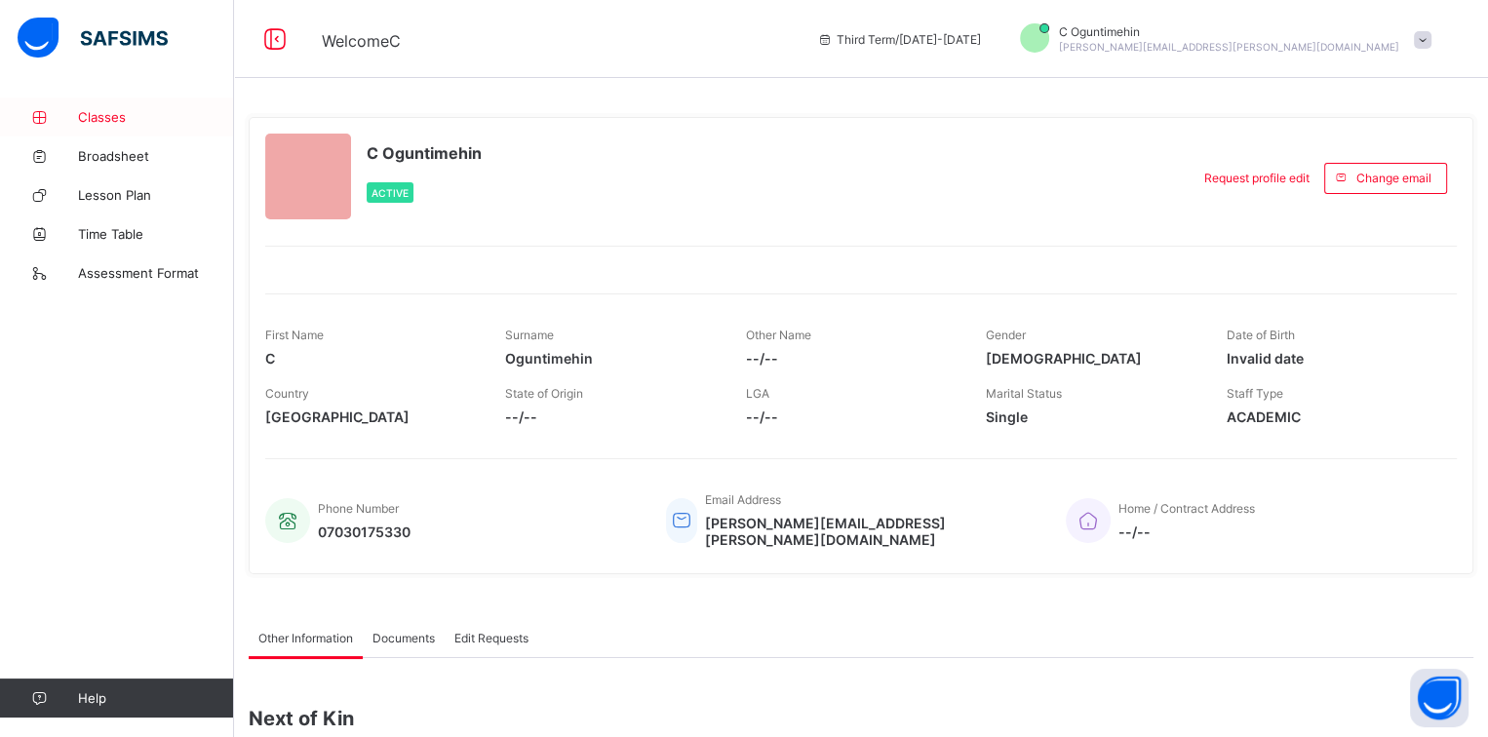
click at [117, 123] on span "Classes" at bounding box center [156, 117] width 156 height 16
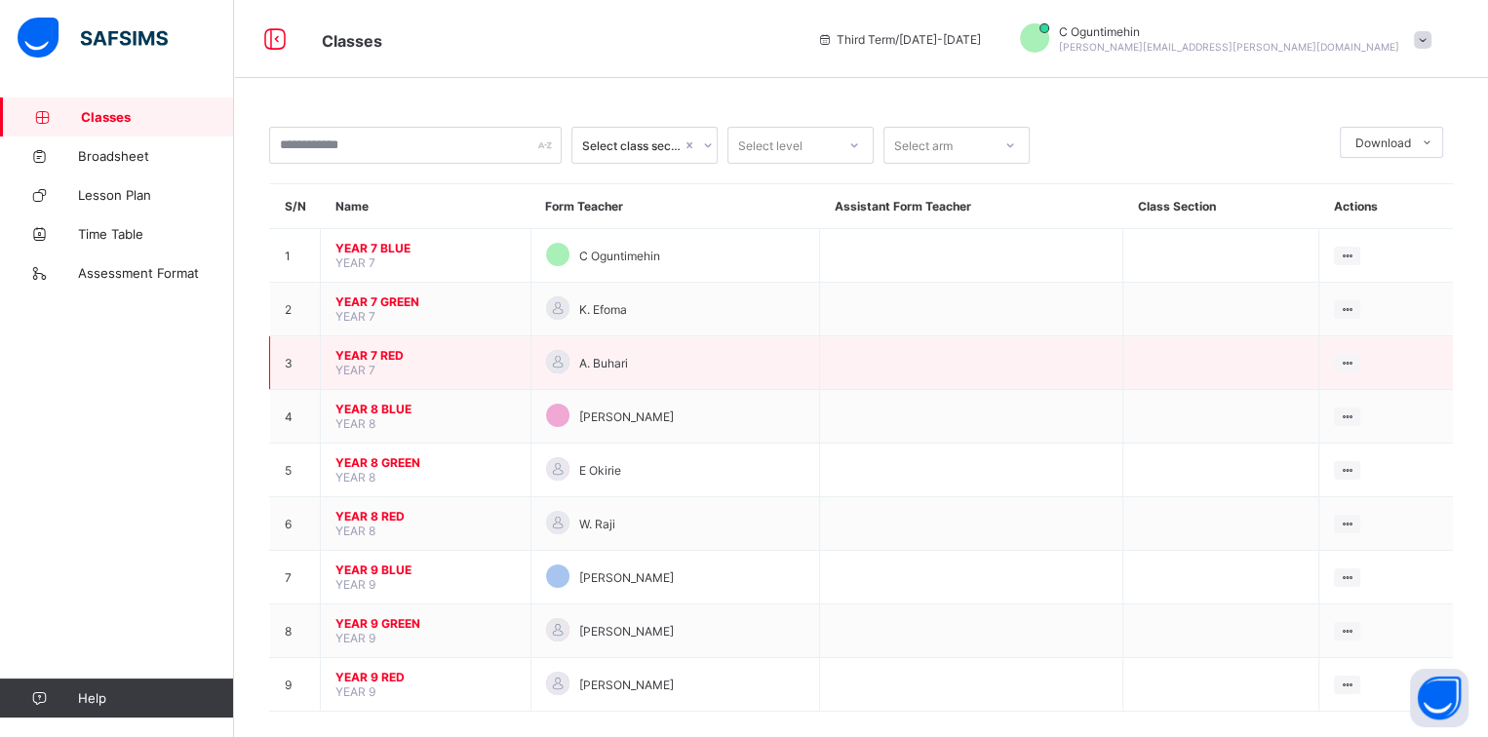
click at [371, 348] on span "YEAR 7 RED" at bounding box center [425, 355] width 180 height 15
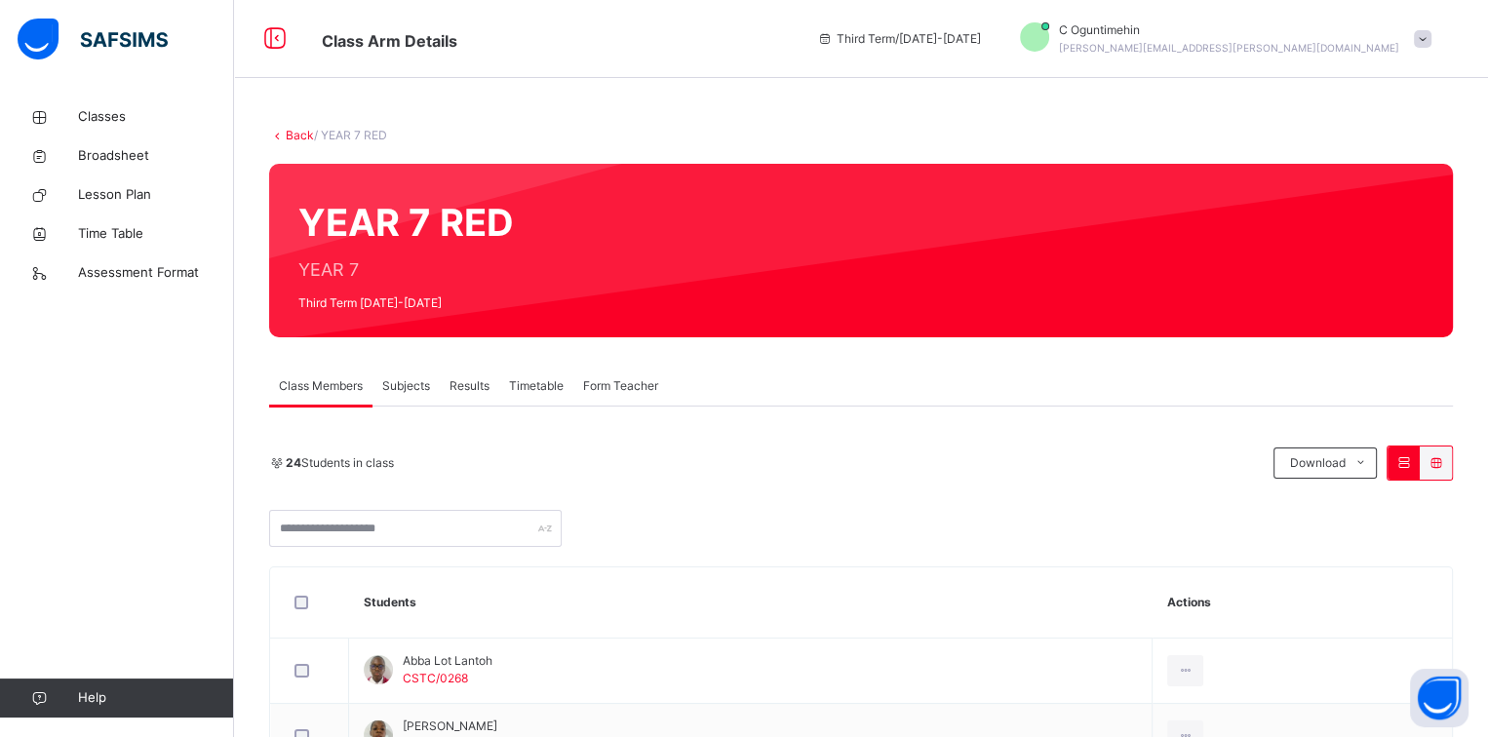
click at [414, 393] on span "Subjects" at bounding box center [406, 386] width 48 height 18
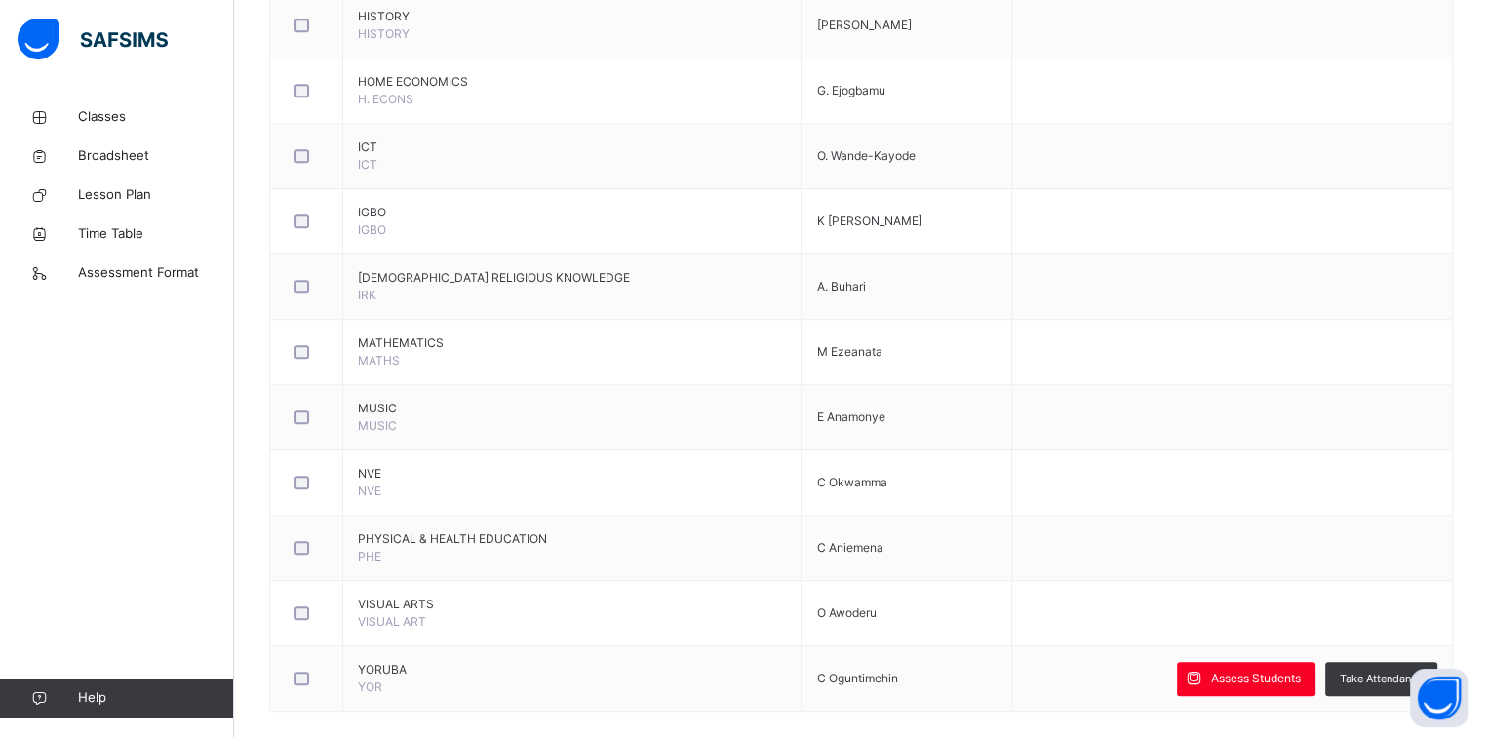
scroll to position [1172, 0]
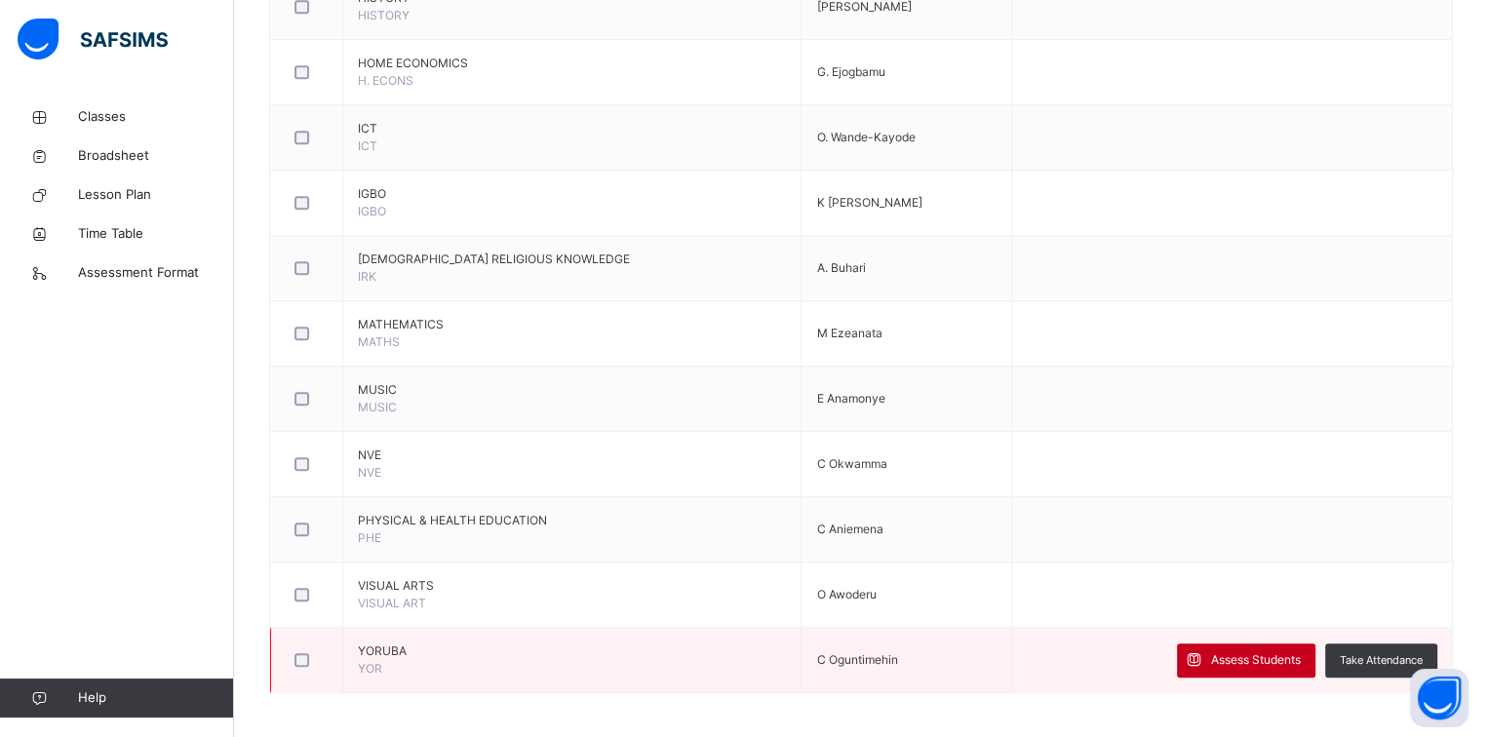
click at [1234, 644] on div "Assess Students" at bounding box center [1246, 661] width 138 height 34
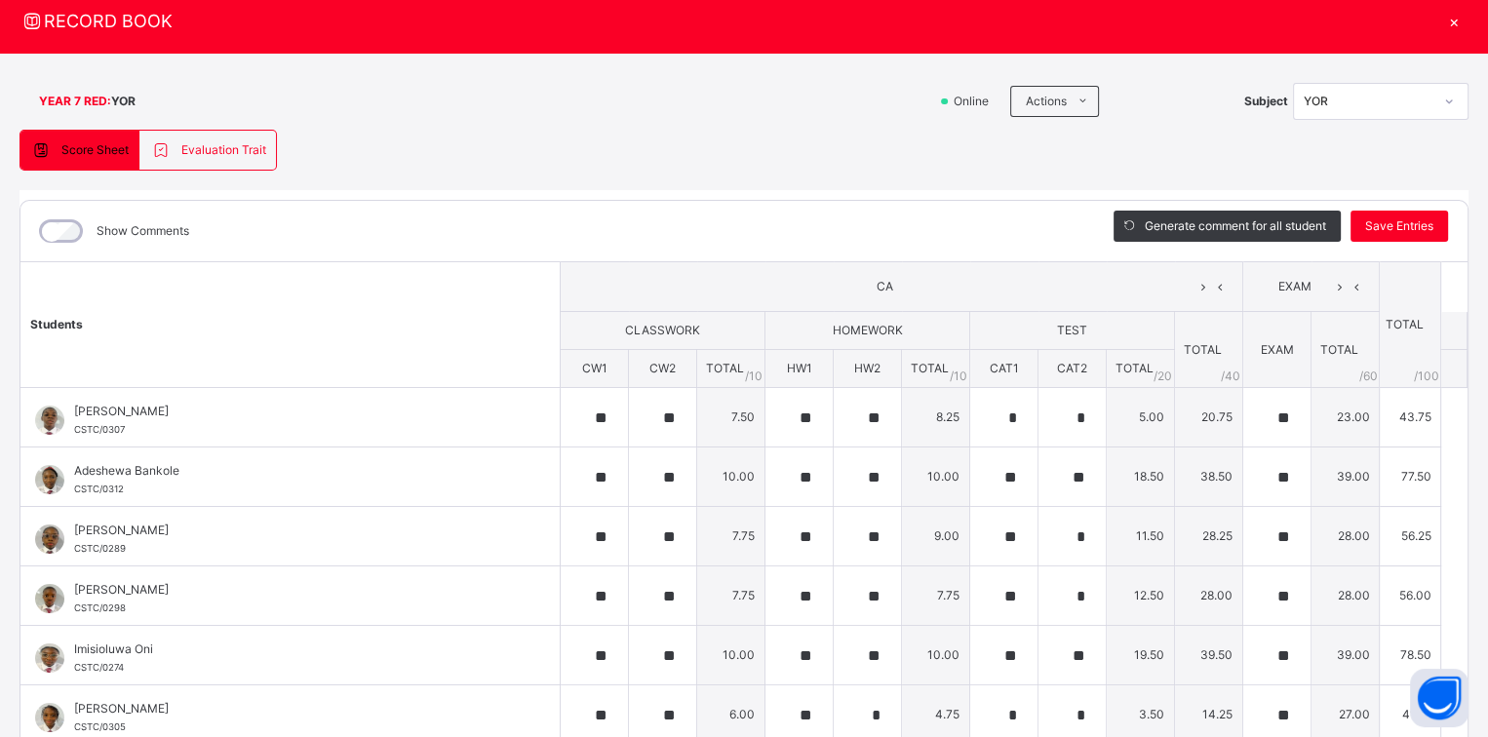
scroll to position [58, 0]
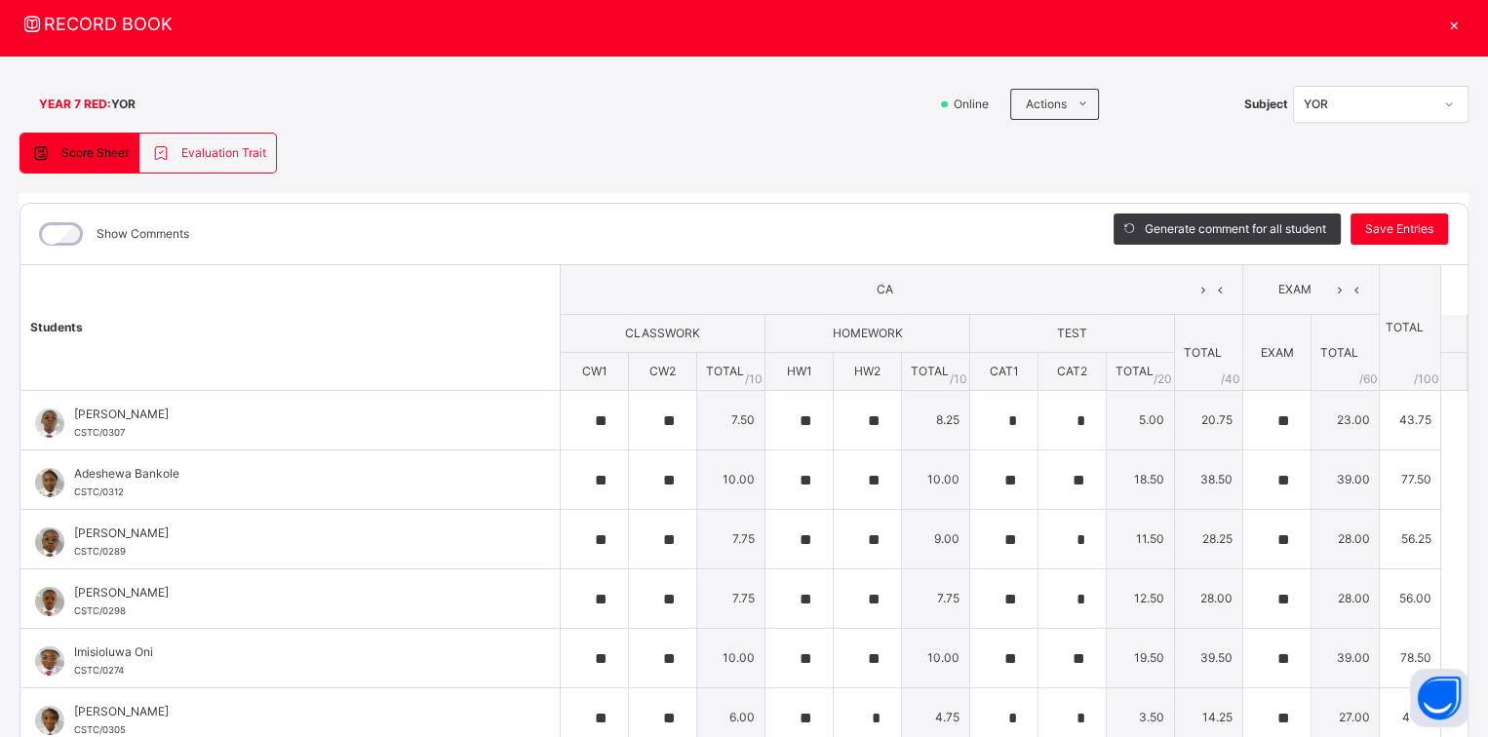
click at [1442, 24] on div "×" at bounding box center [1453, 24] width 29 height 26
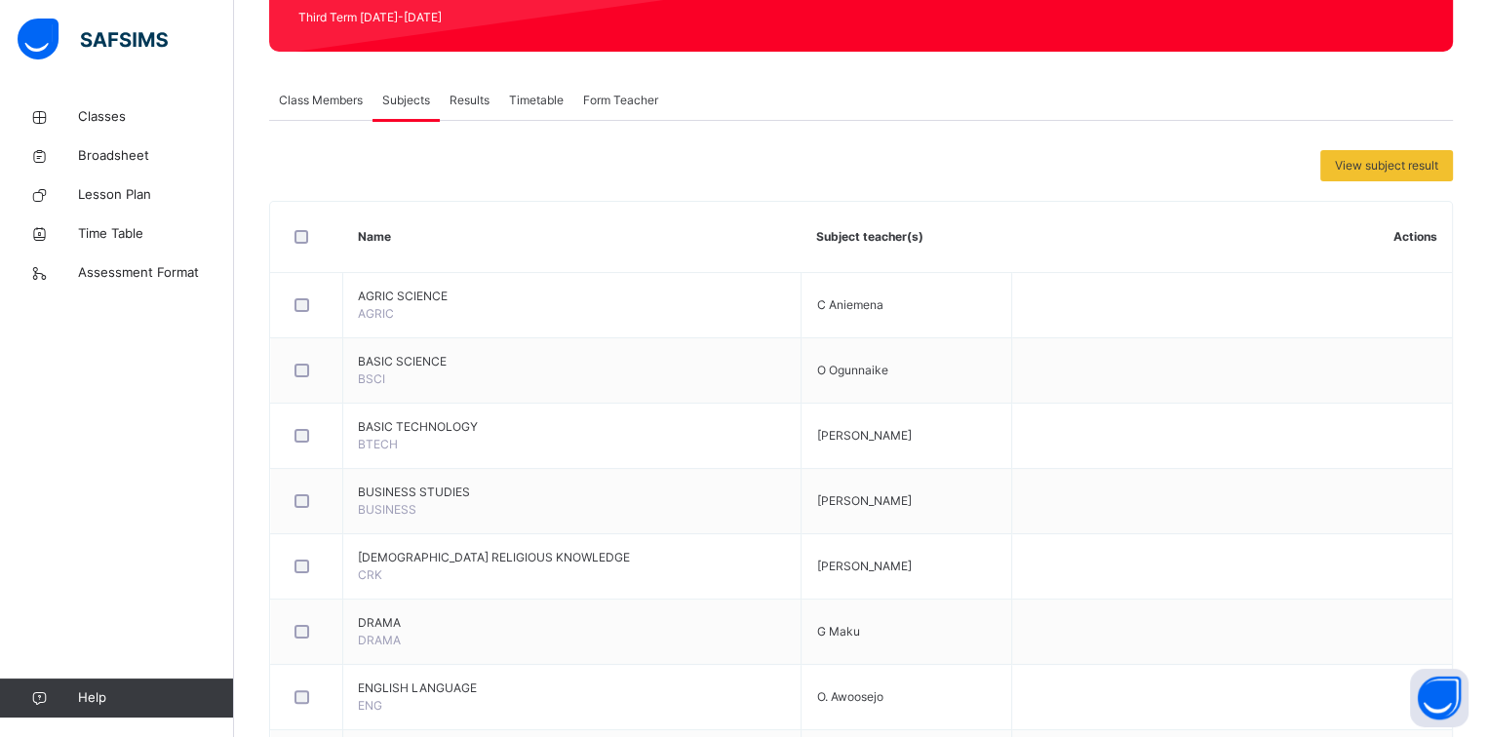
scroll to position [0, 0]
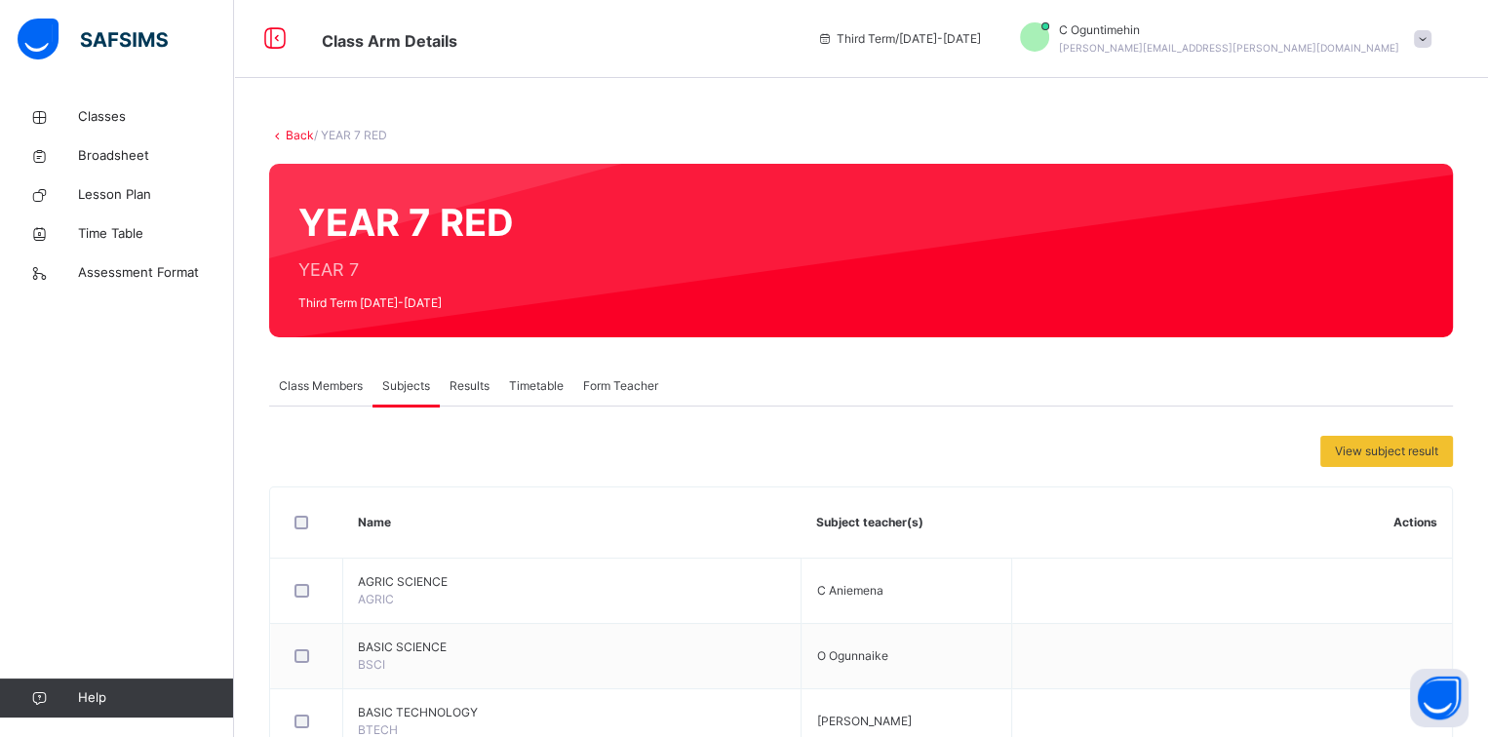
click at [306, 135] on link "Back" at bounding box center [300, 135] width 28 height 15
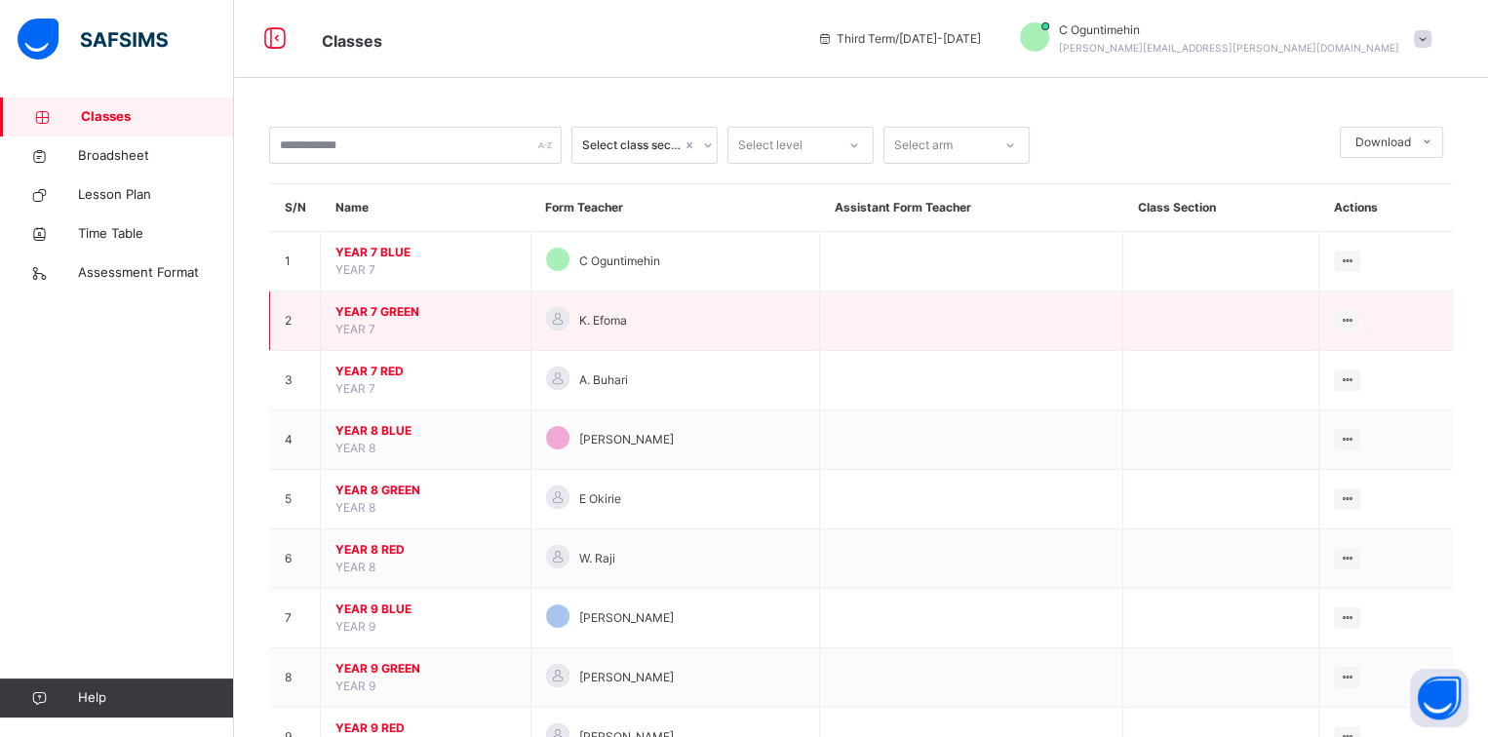
click at [373, 315] on span "YEAR 7 GREEN" at bounding box center [425, 312] width 180 height 18
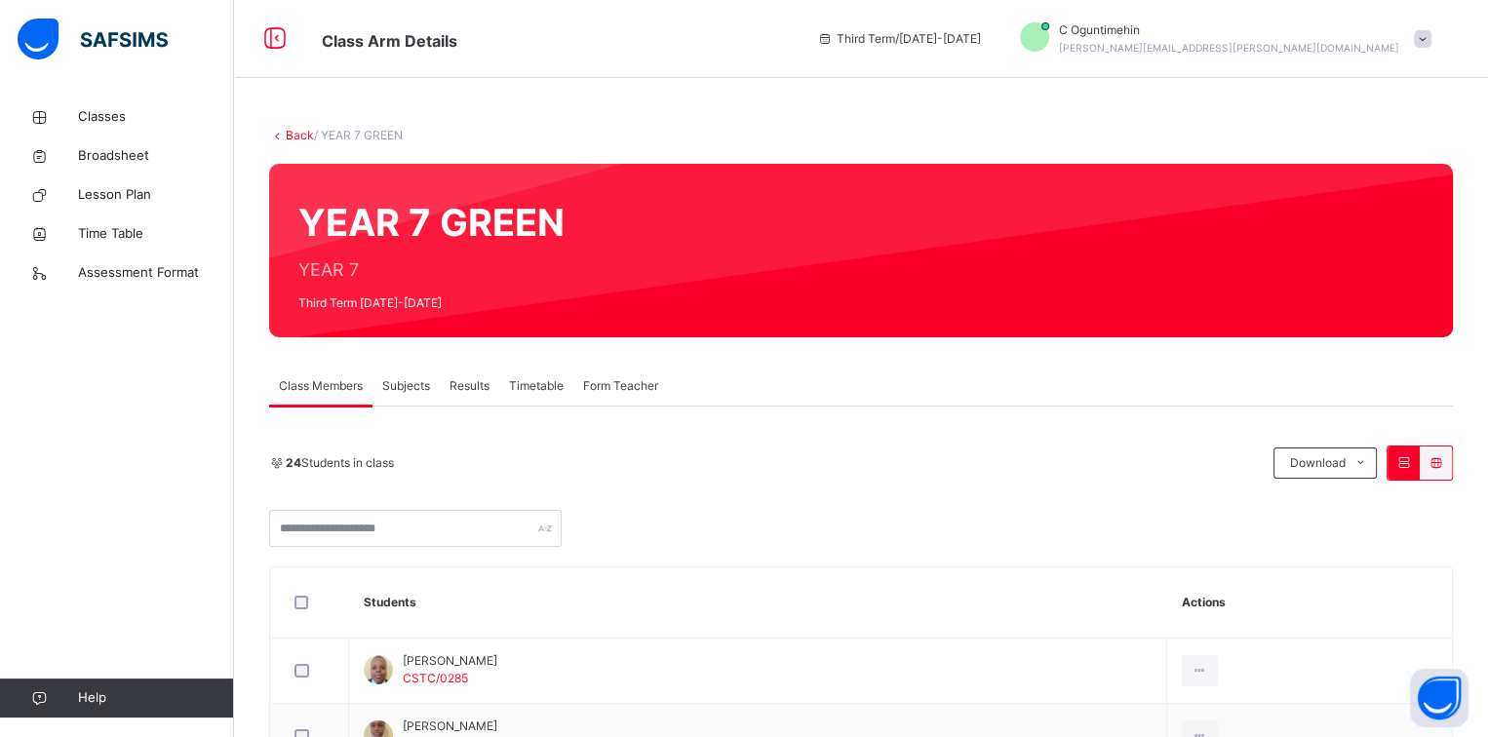
click at [295, 133] on link "Back" at bounding box center [300, 135] width 28 height 15
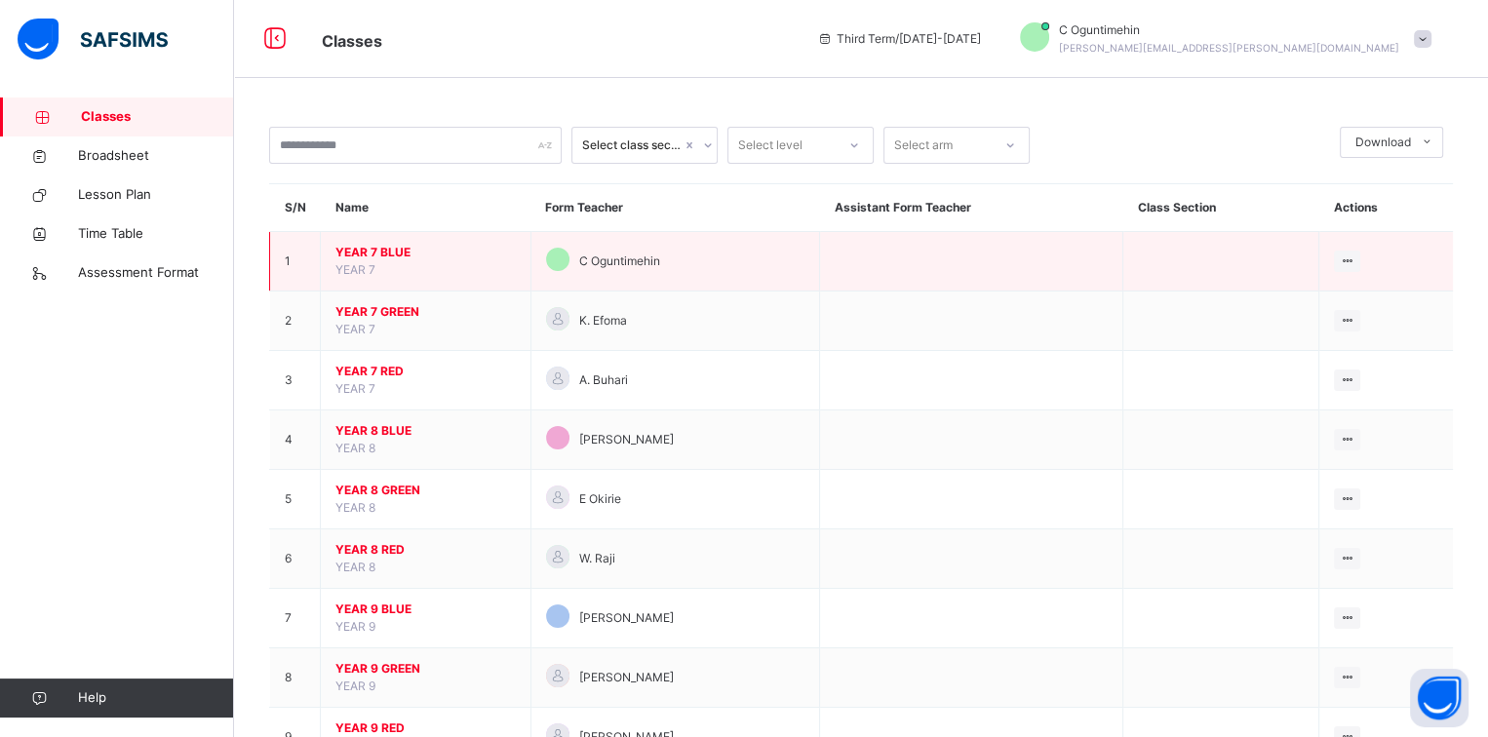
click at [390, 249] on span "YEAR 7 BLUE" at bounding box center [425, 253] width 180 height 18
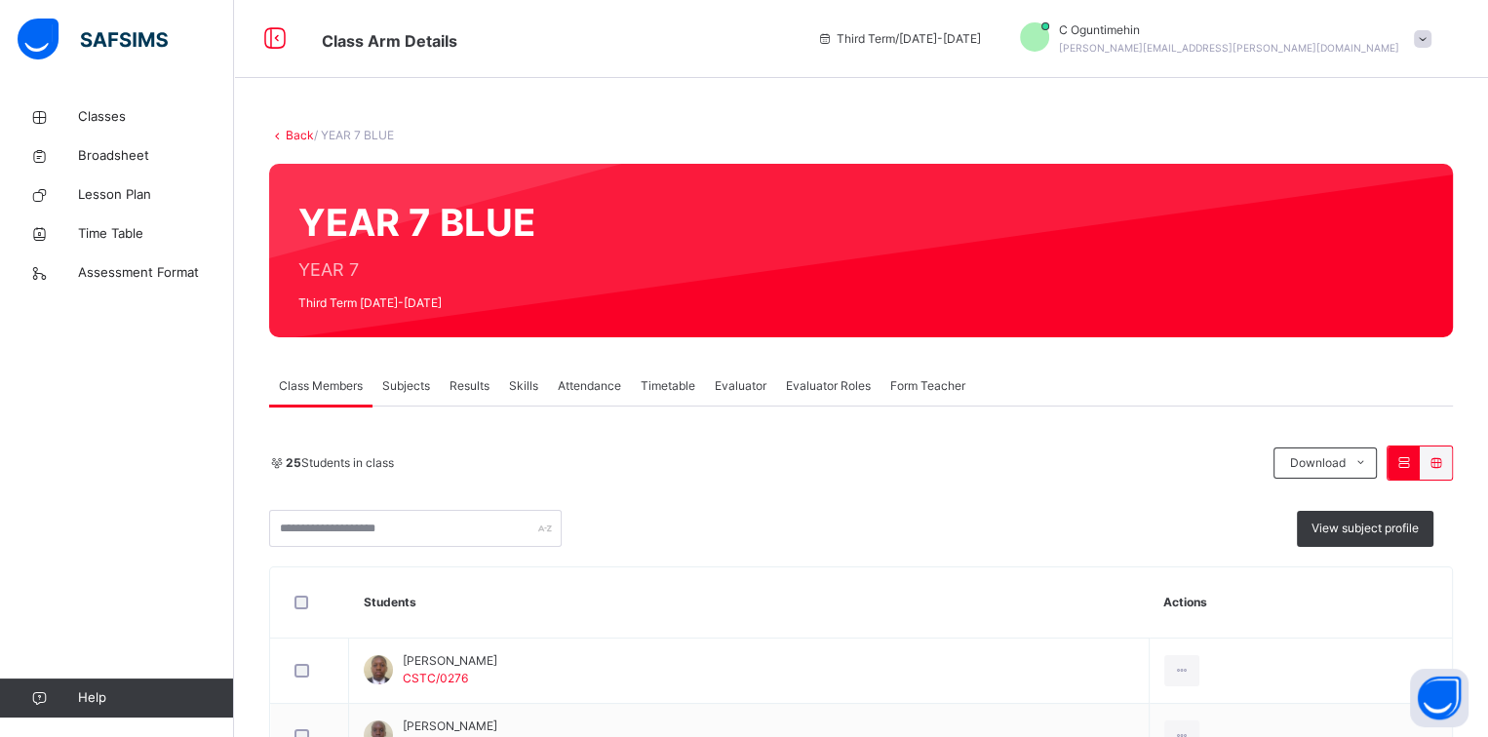
click at [416, 397] on div "Subjects" at bounding box center [406, 386] width 67 height 39
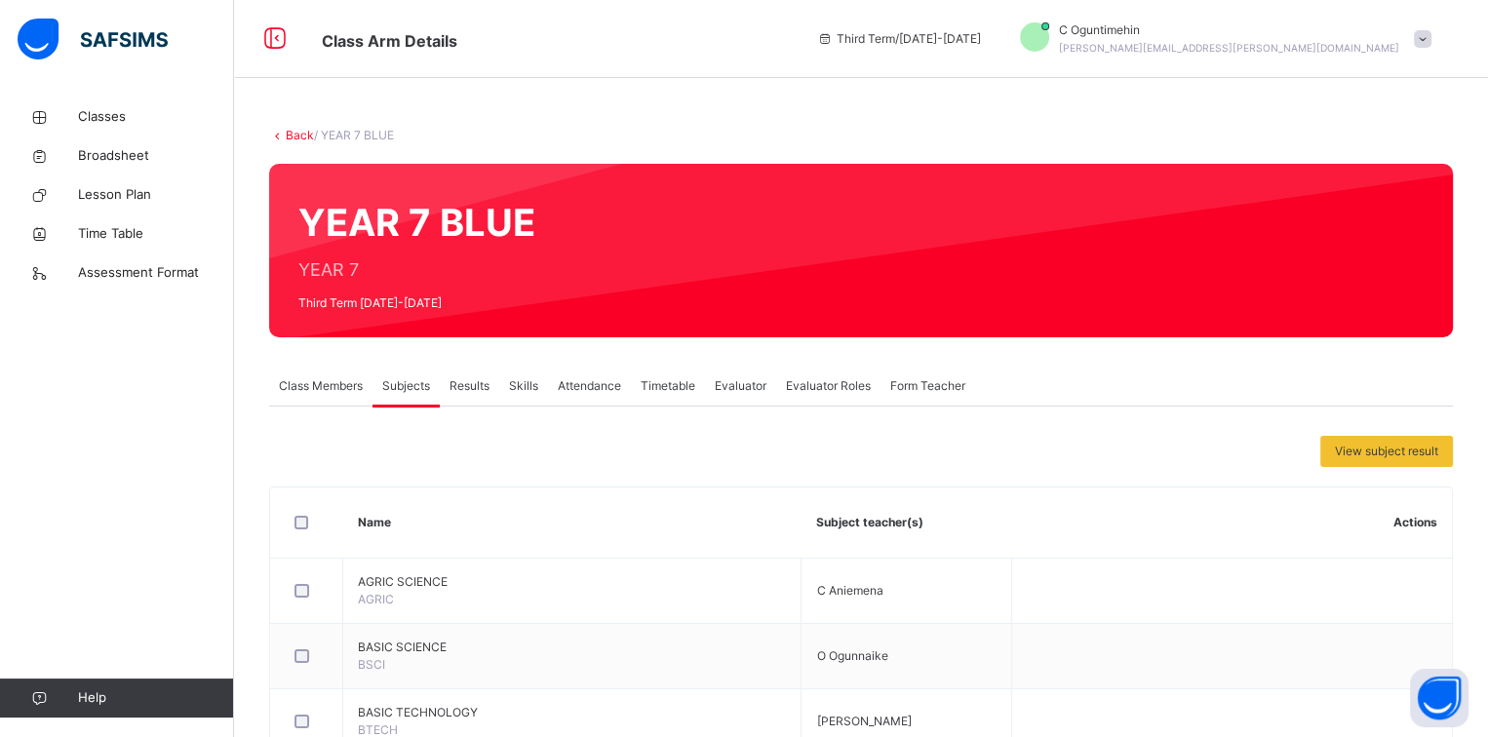
click at [334, 386] on span "Class Members" at bounding box center [321, 386] width 84 height 18
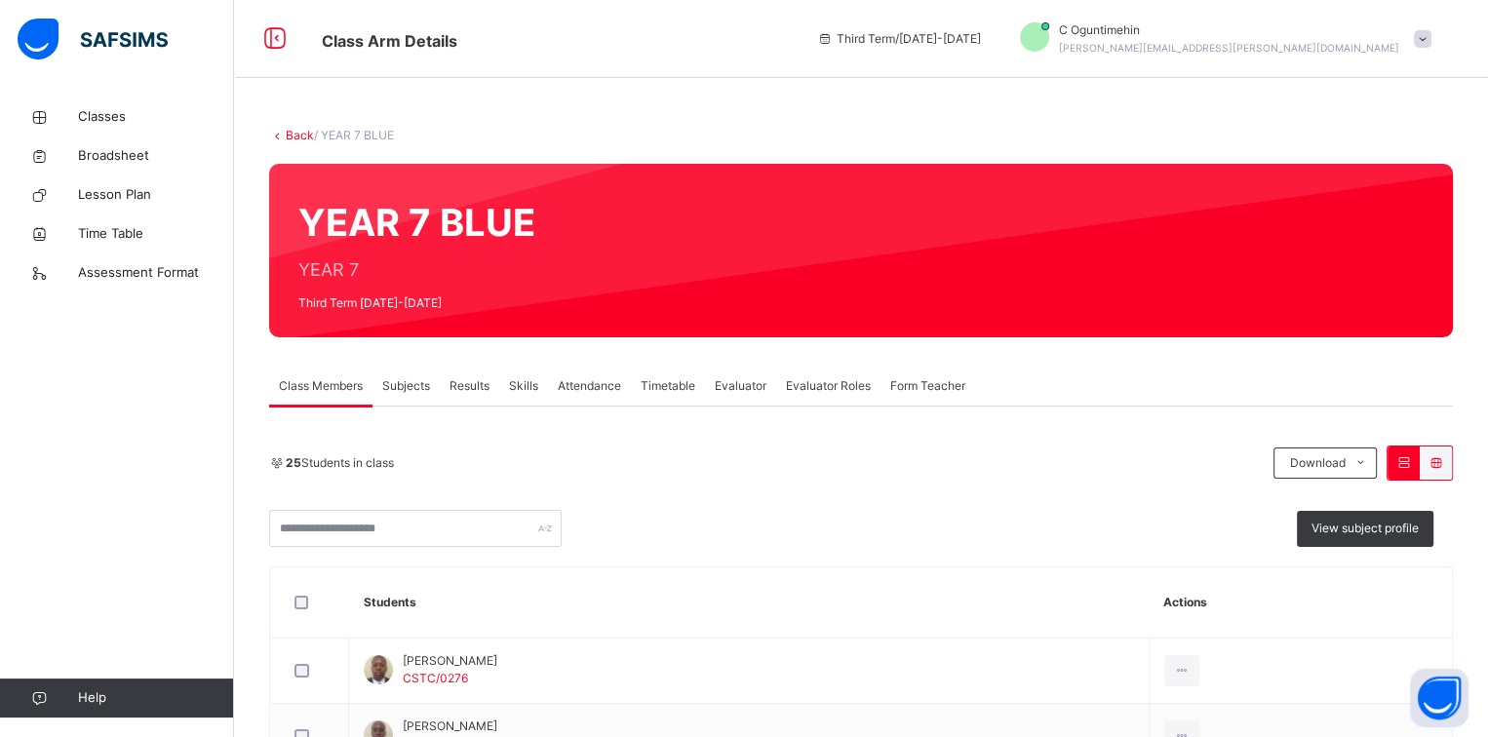
click at [299, 131] on link "Back" at bounding box center [300, 135] width 28 height 15
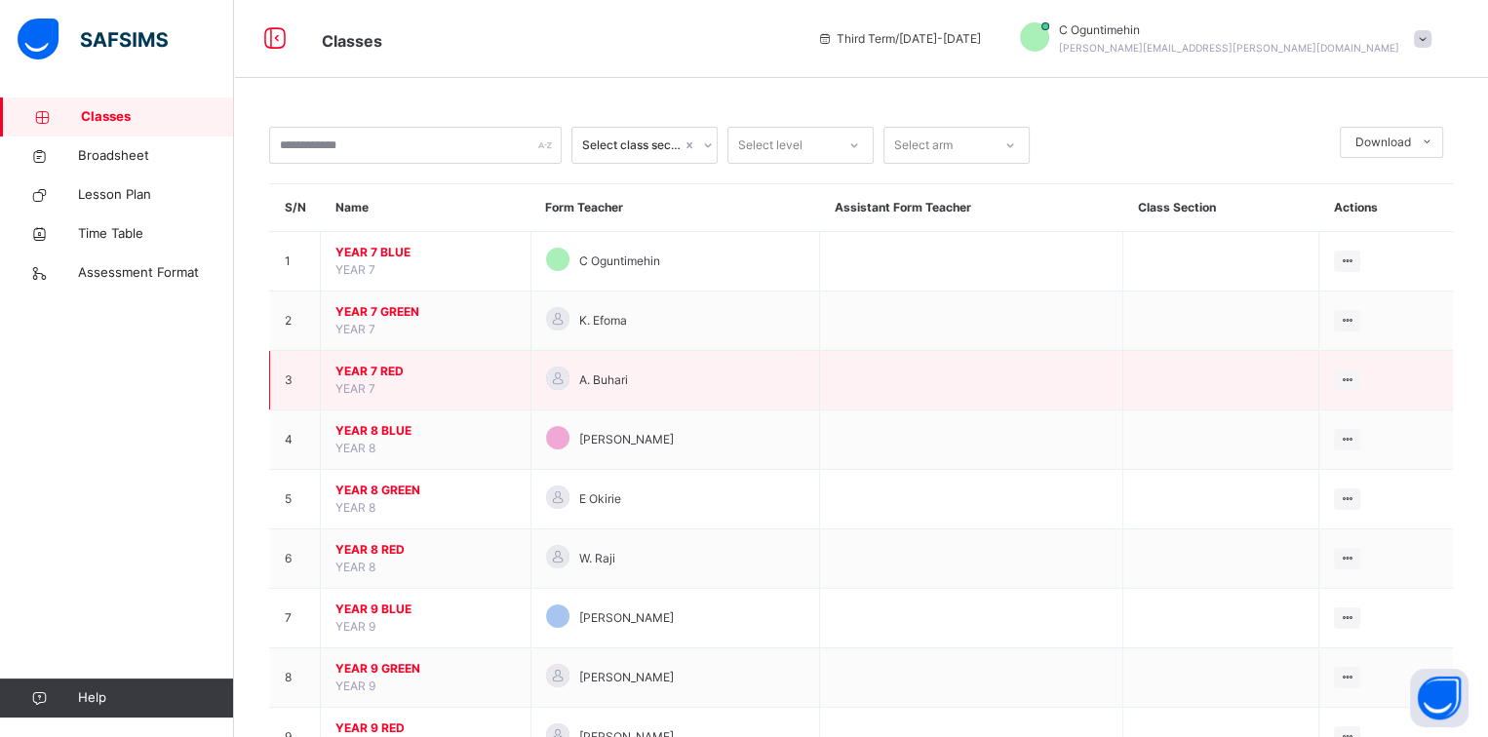
click at [385, 368] on span "YEAR 7 RED" at bounding box center [425, 372] width 180 height 18
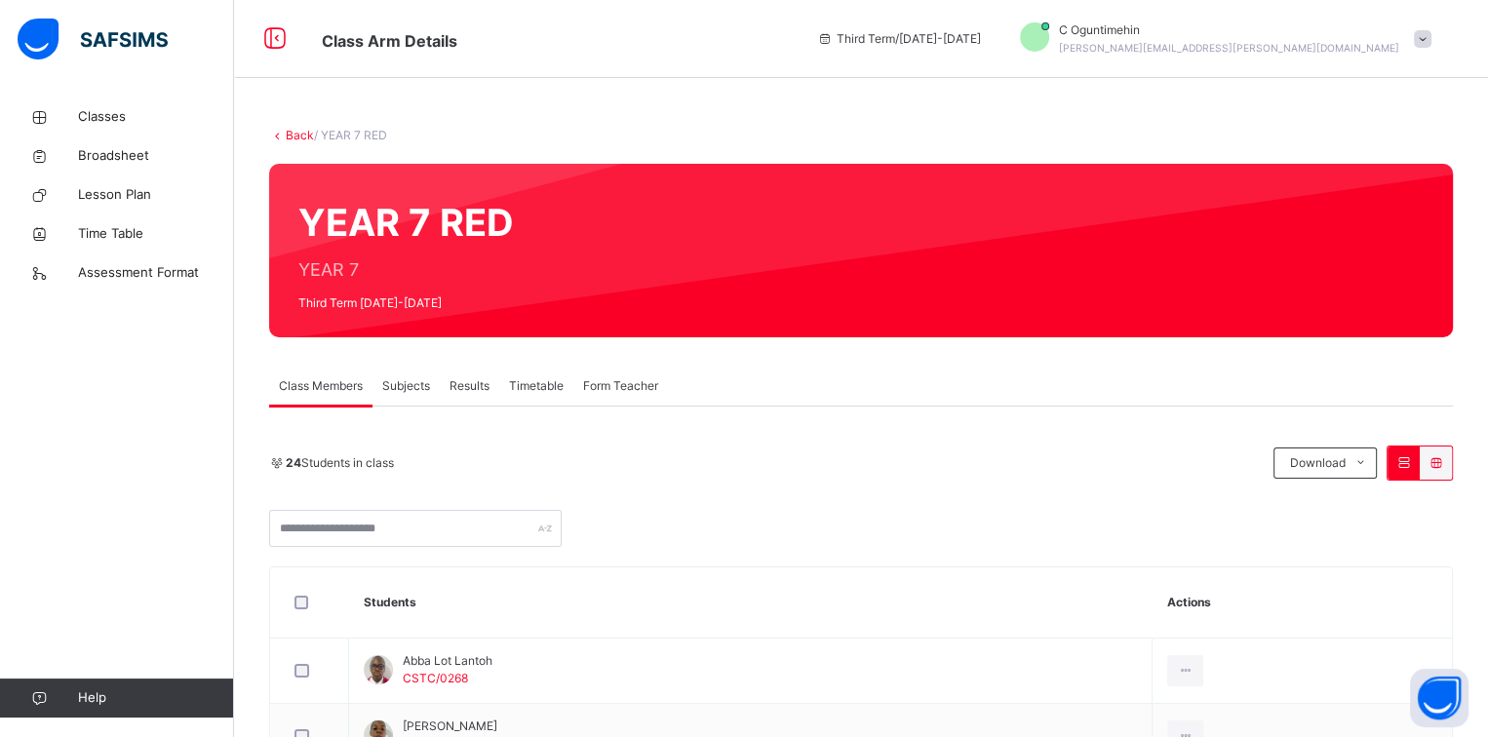
click at [422, 386] on span "Subjects" at bounding box center [406, 386] width 48 height 18
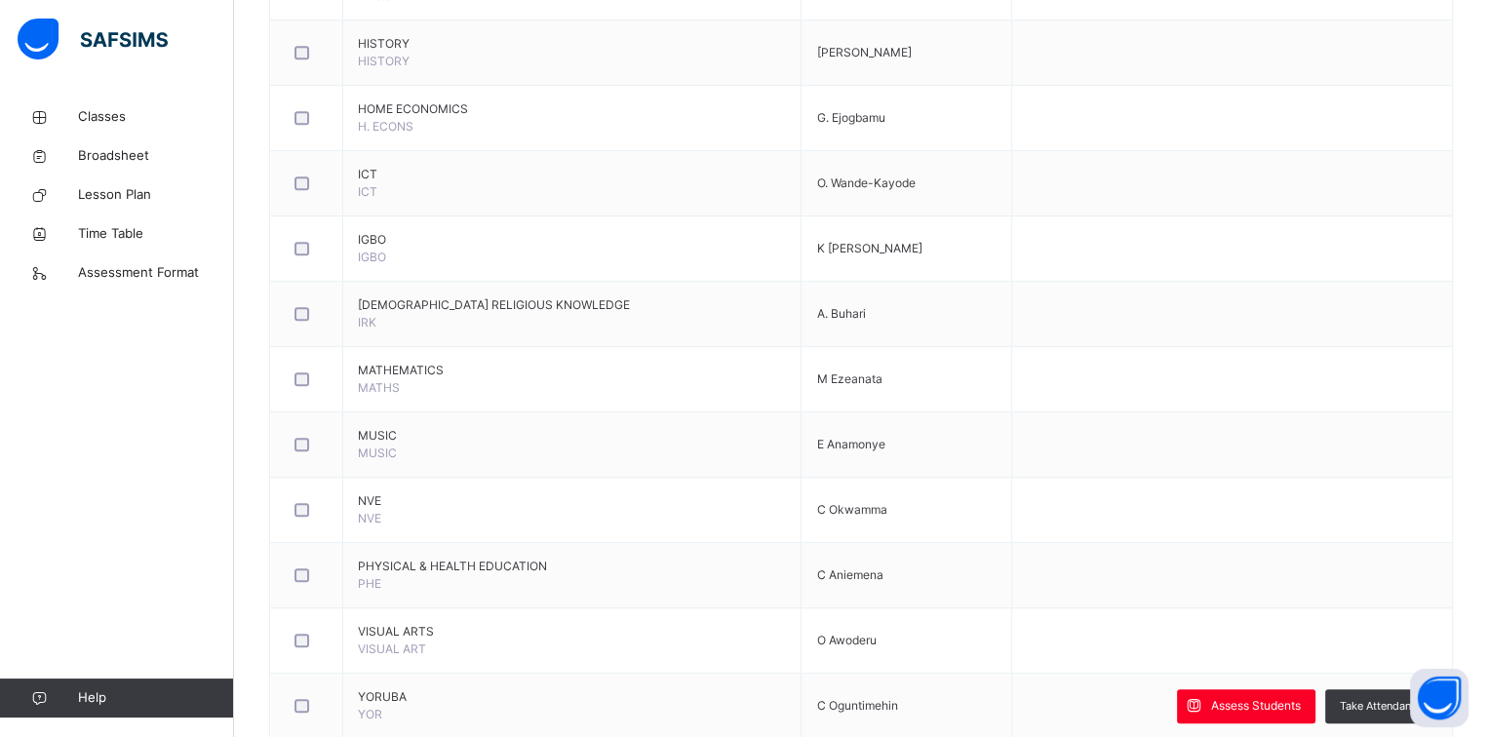
scroll to position [1172, 0]
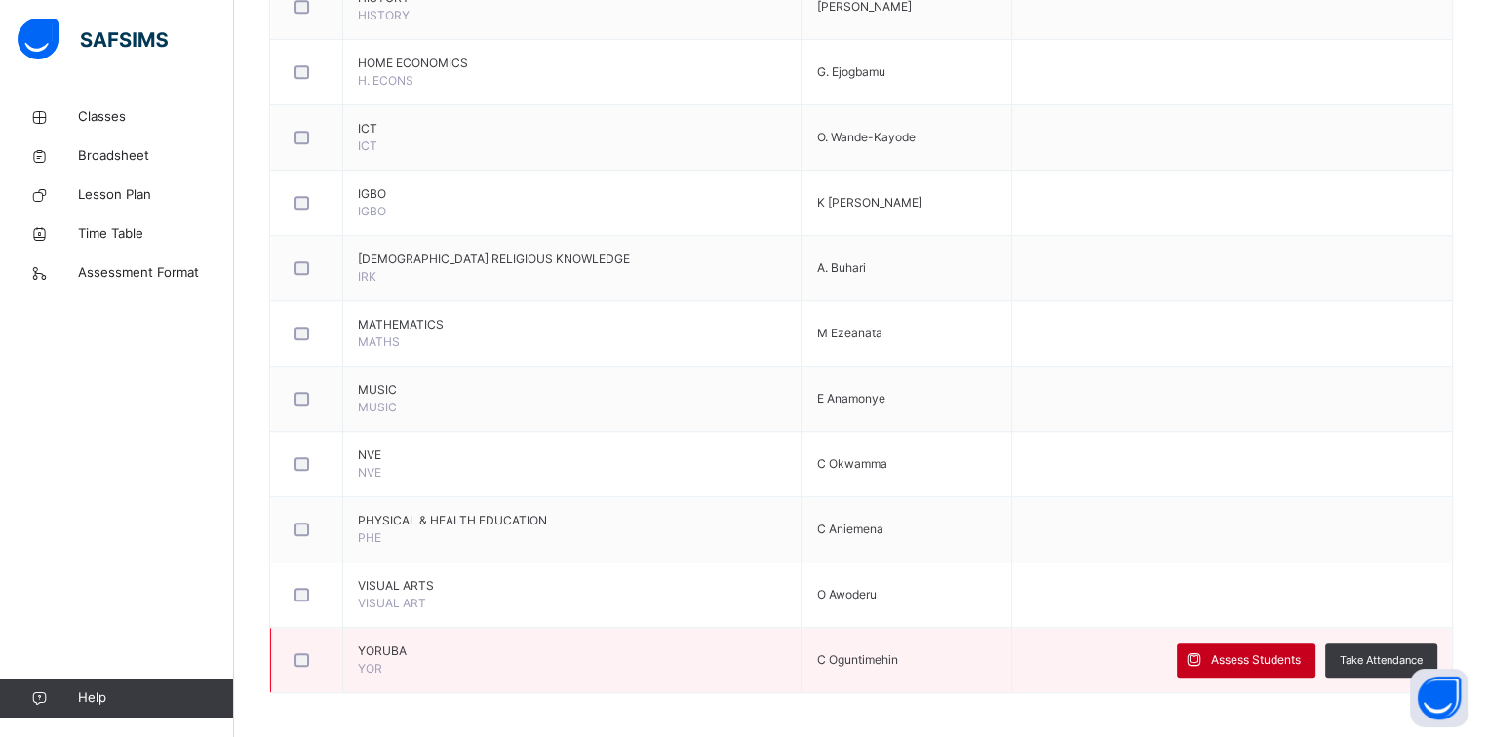
click at [1231, 651] on span "Assess Students" at bounding box center [1256, 660] width 90 height 18
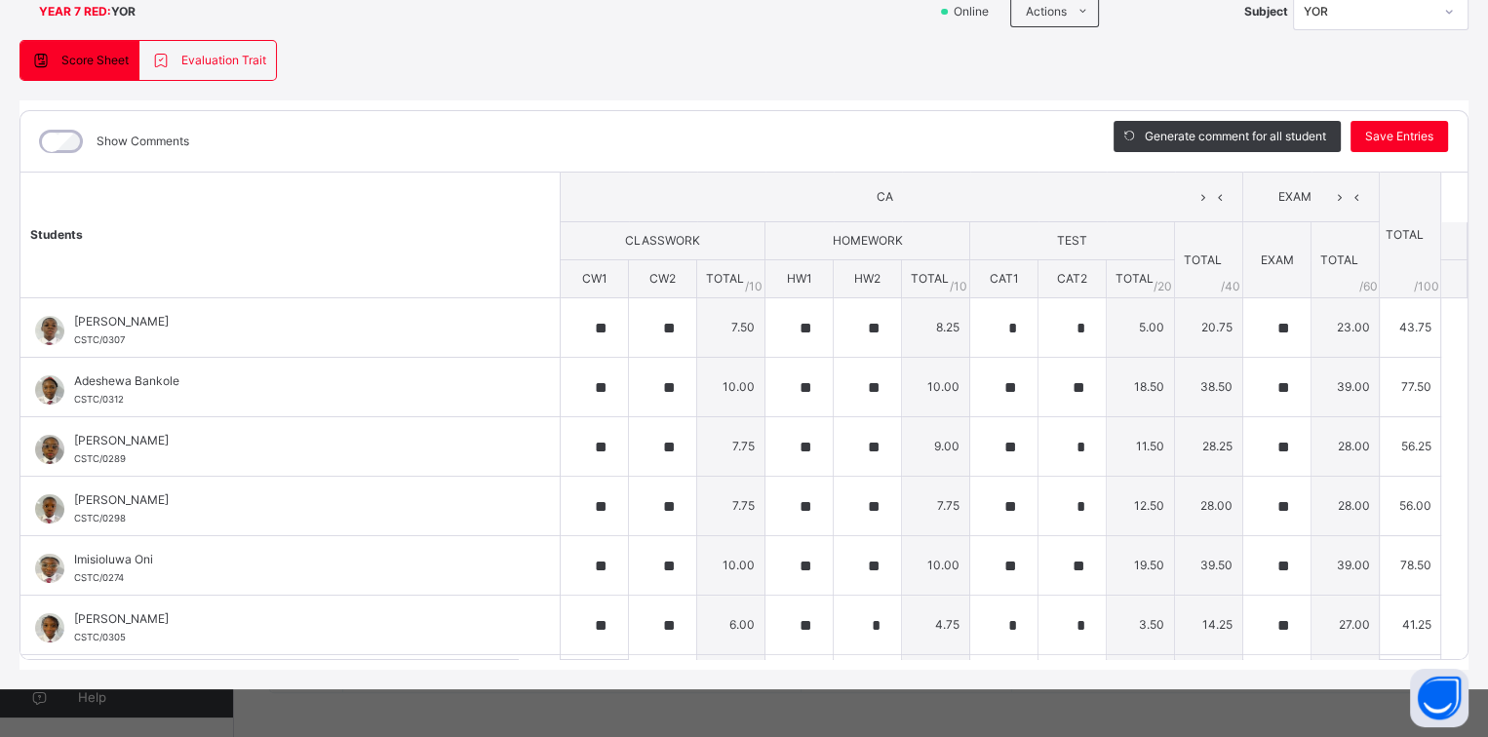
scroll to position [0, 0]
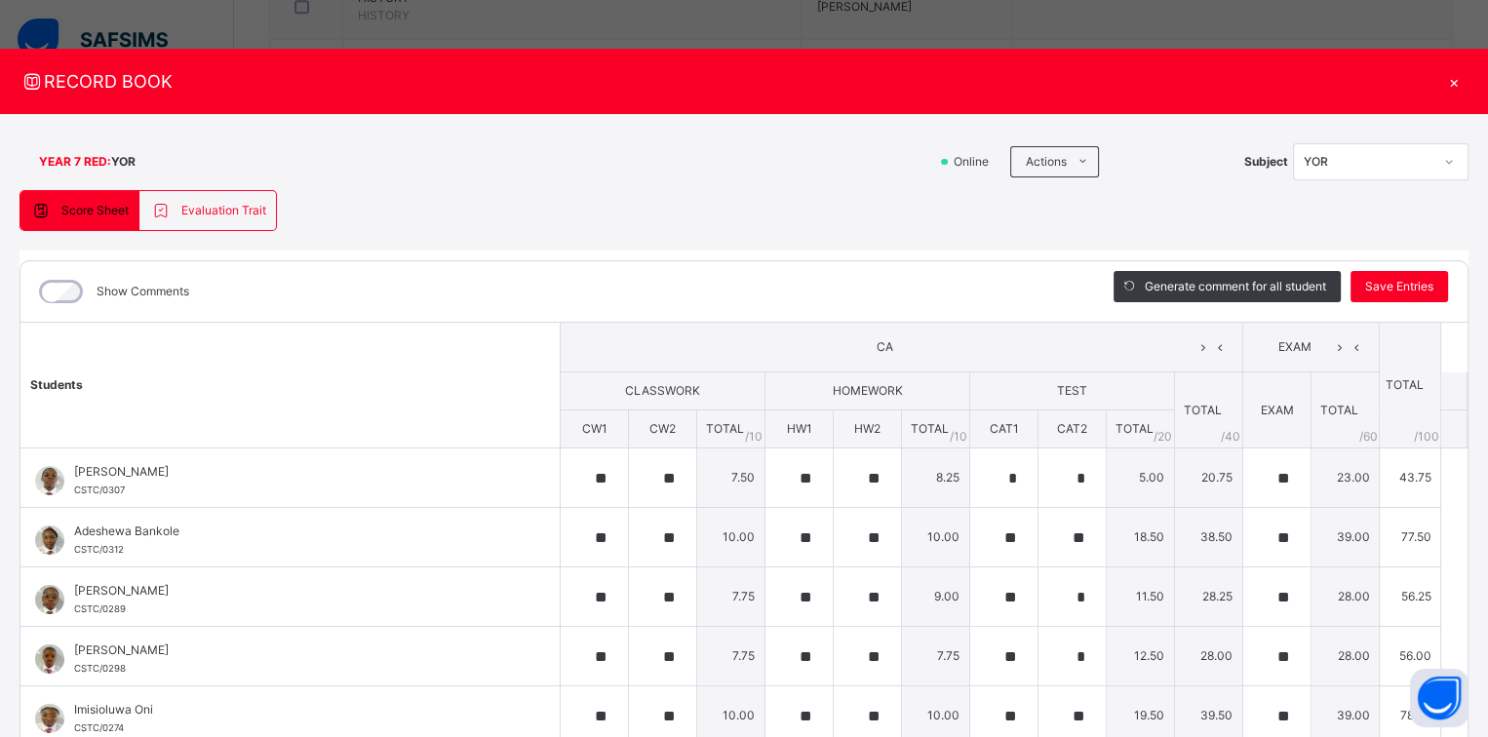
click at [1442, 82] on div "×" at bounding box center [1453, 81] width 29 height 26
